Goal: Contribute content

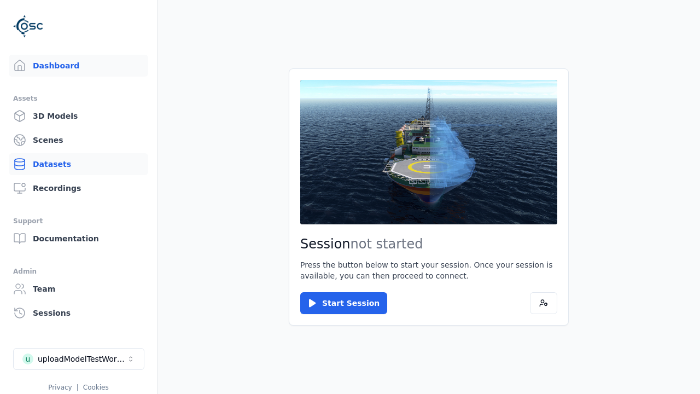
click at [78, 164] on link "Datasets" at bounding box center [78, 164] width 139 height 22
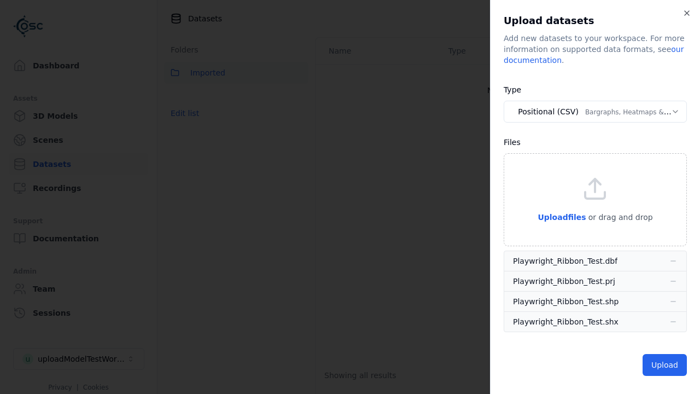
click at [595, 112] on button "Positional (CSV) Bargraphs, Heatmaps & Pins" at bounding box center [595, 112] width 183 height 22
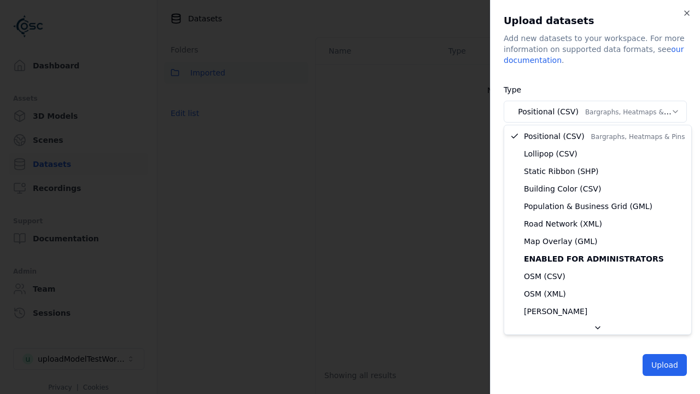
select select "*****"
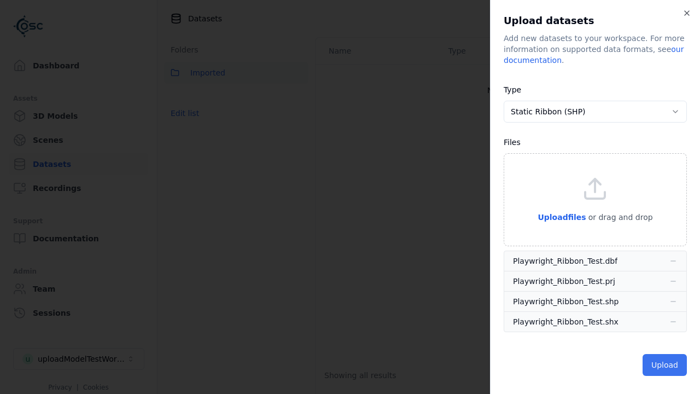
click at [666, 365] on button "Upload" at bounding box center [665, 365] width 44 height 22
